Goal: Task Accomplishment & Management: Manage account settings

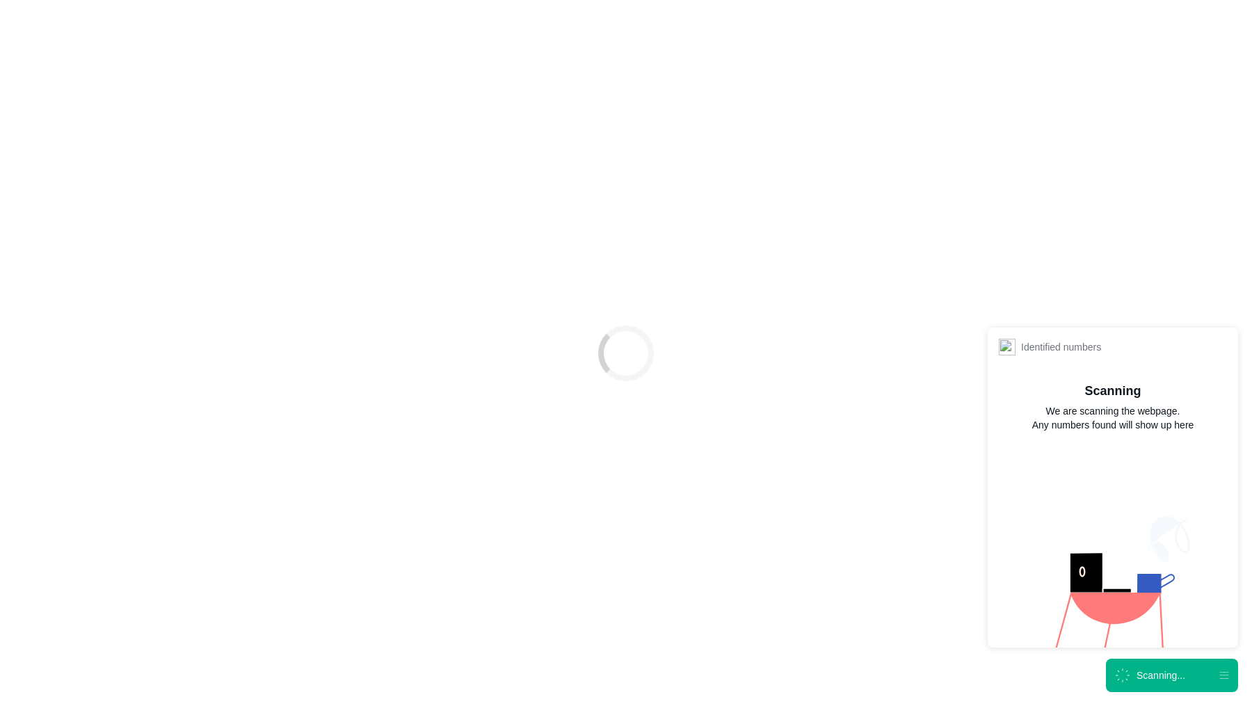
click at [1162, 675] on div "Scanning..." at bounding box center [1161, 676] width 49 height 14
